Goal: Go to known website

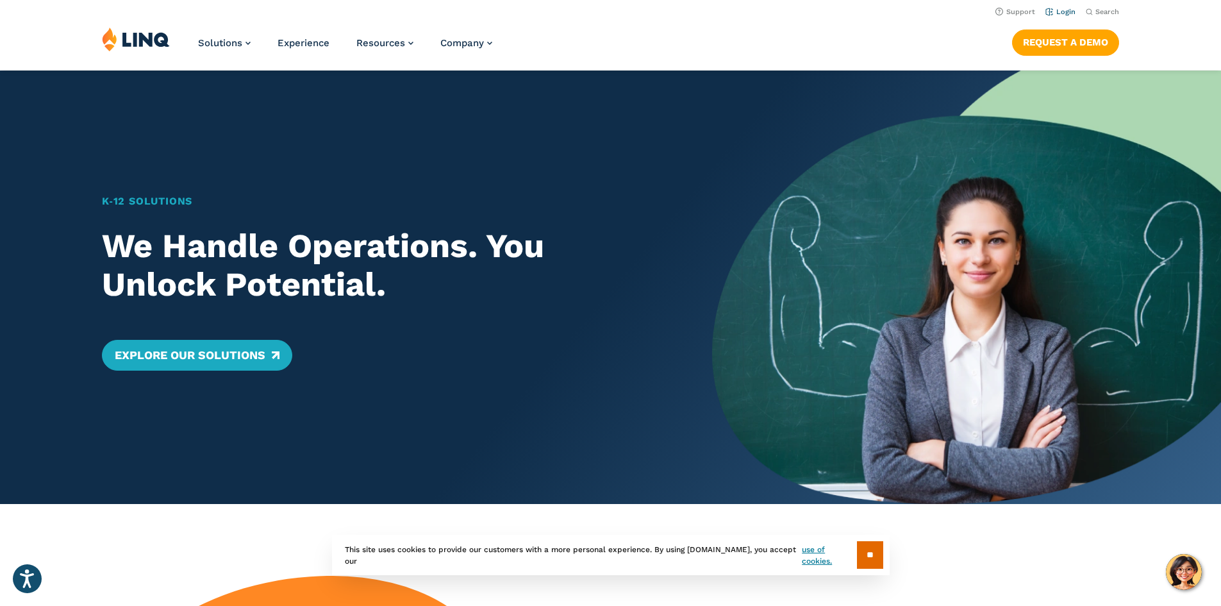
click at [1062, 15] on link "Login" at bounding box center [1061, 12] width 30 height 8
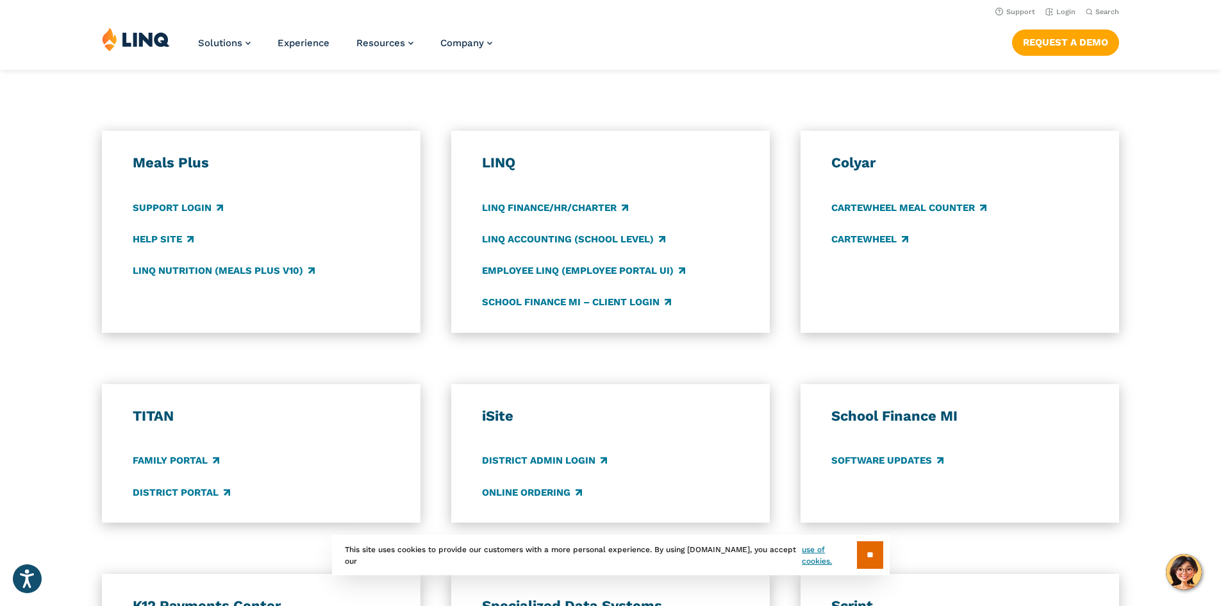
scroll to position [641, 0]
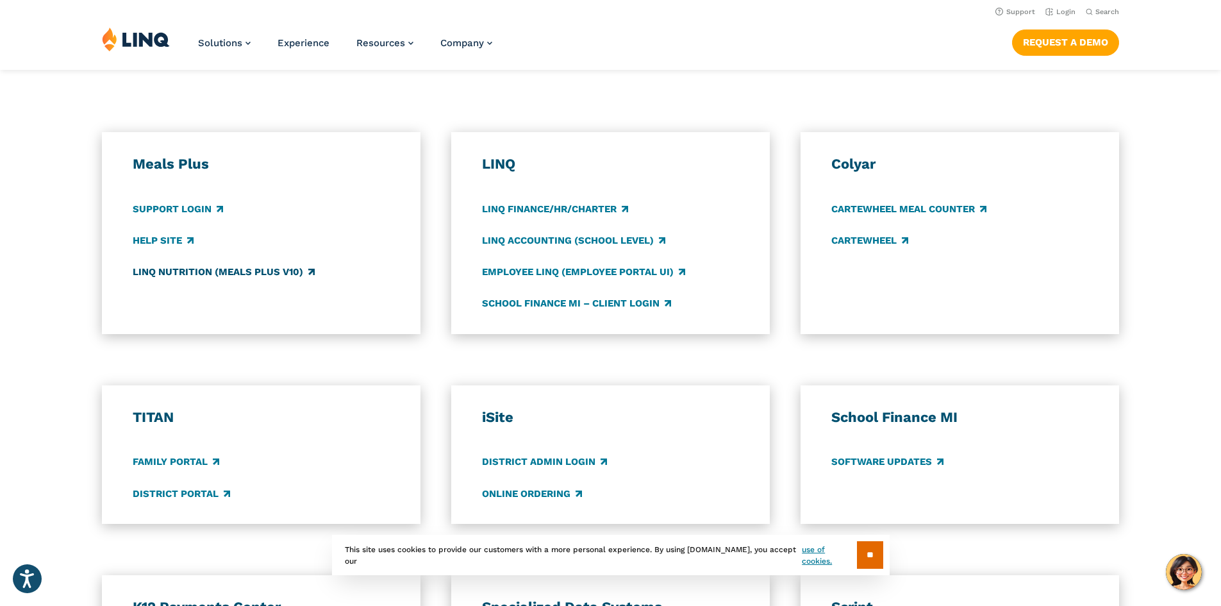
click at [196, 271] on link "LINQ Nutrition (Meals Plus v10)" at bounding box center [224, 272] width 182 height 14
